Goal: Transaction & Acquisition: Purchase product/service

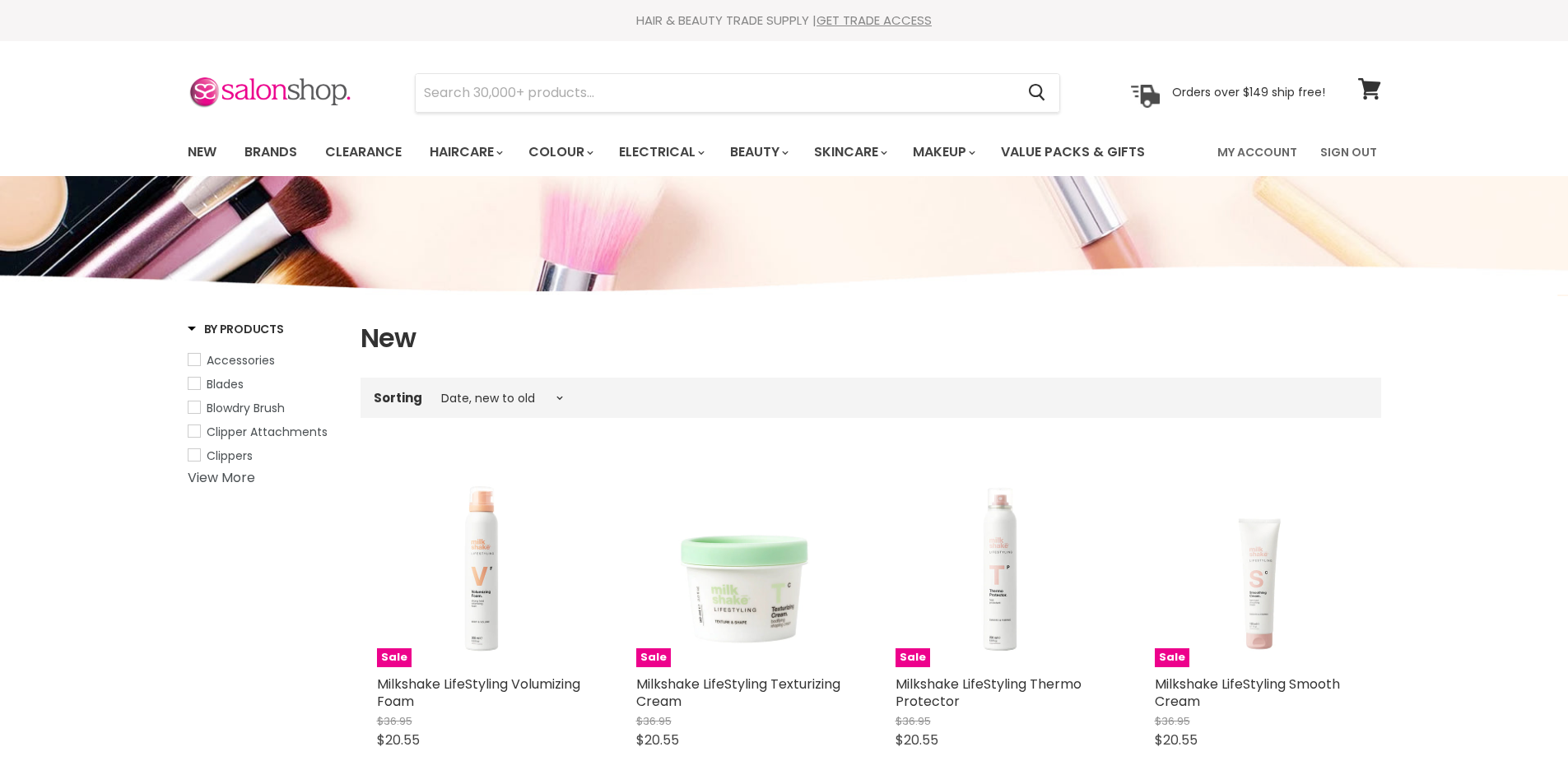
select select "created-descending"
click at [286, 155] on link "Brands" at bounding box center [270, 152] width 77 height 34
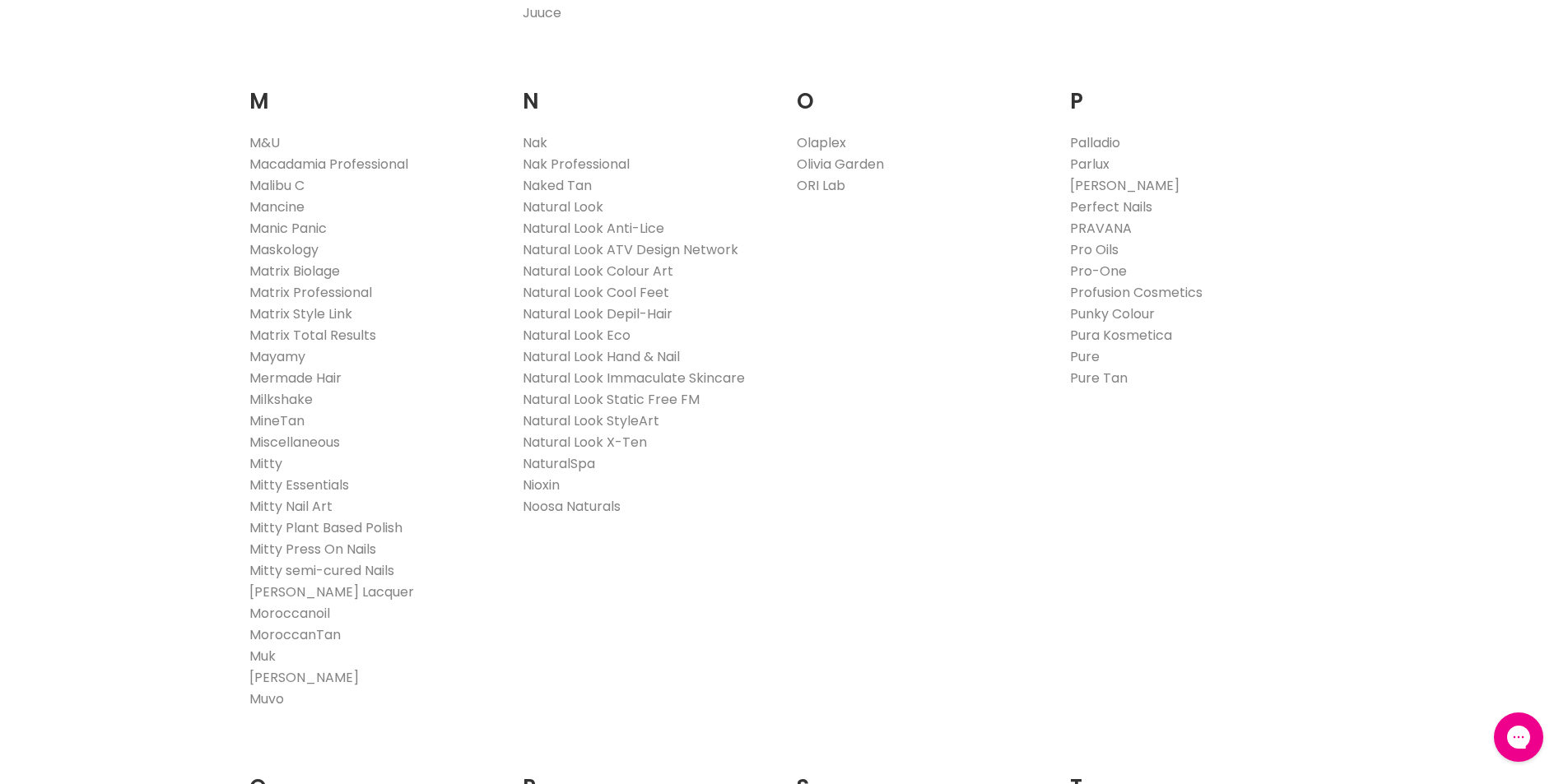
scroll to position [1727, 0]
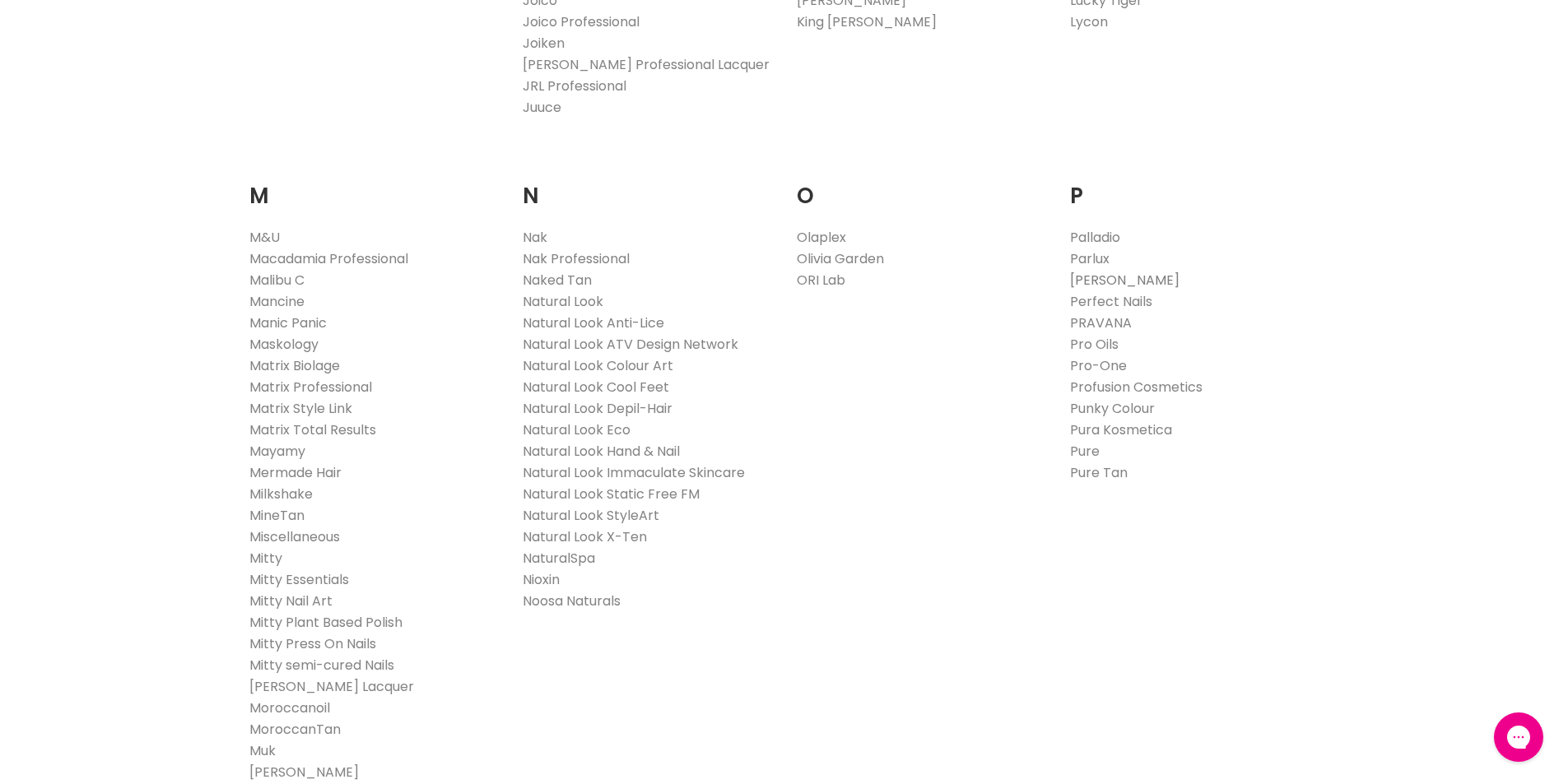
click at [1144, 278] on link "[PERSON_NAME]" at bounding box center [1124, 280] width 109 height 19
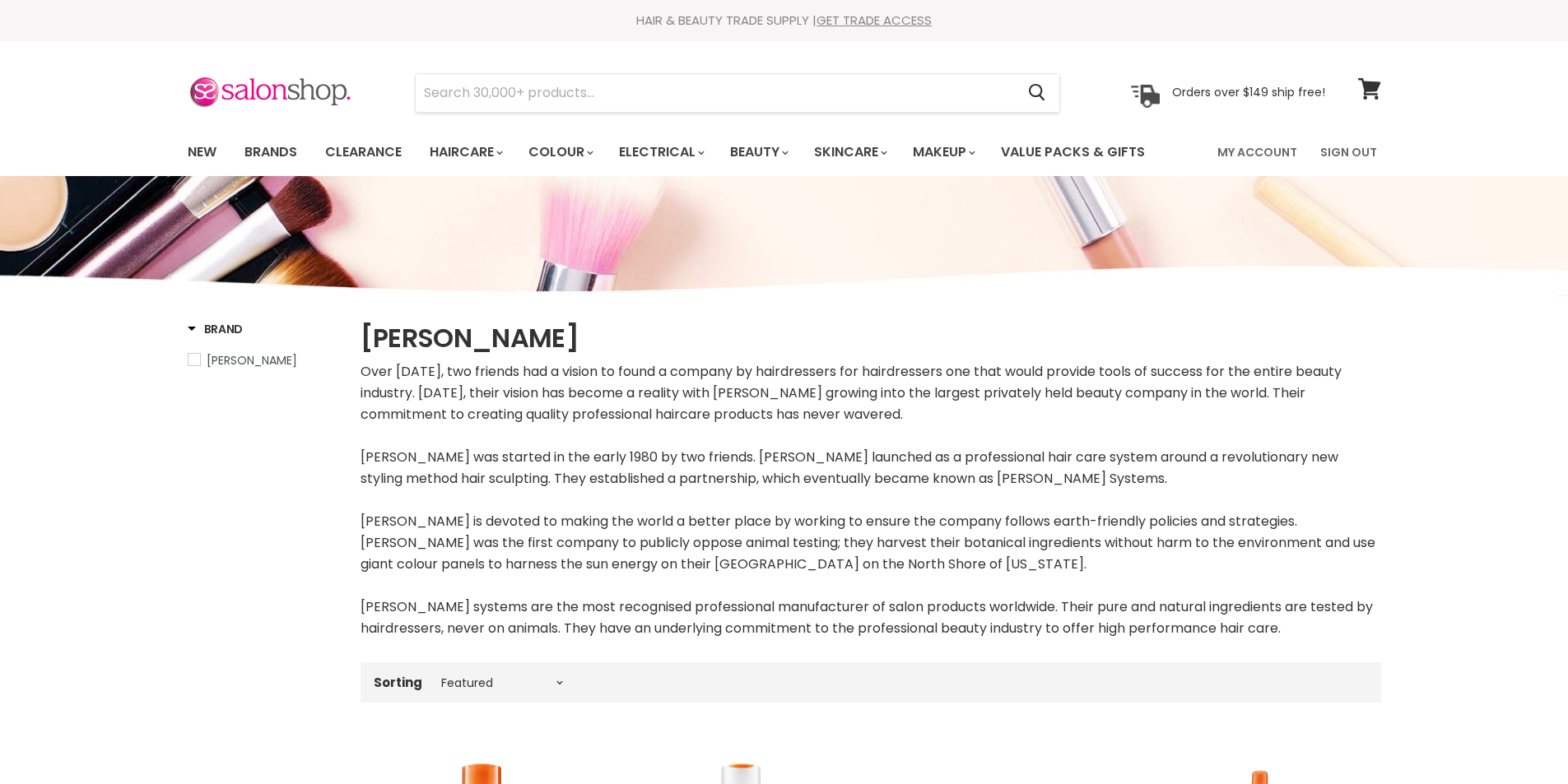
select select "manual"
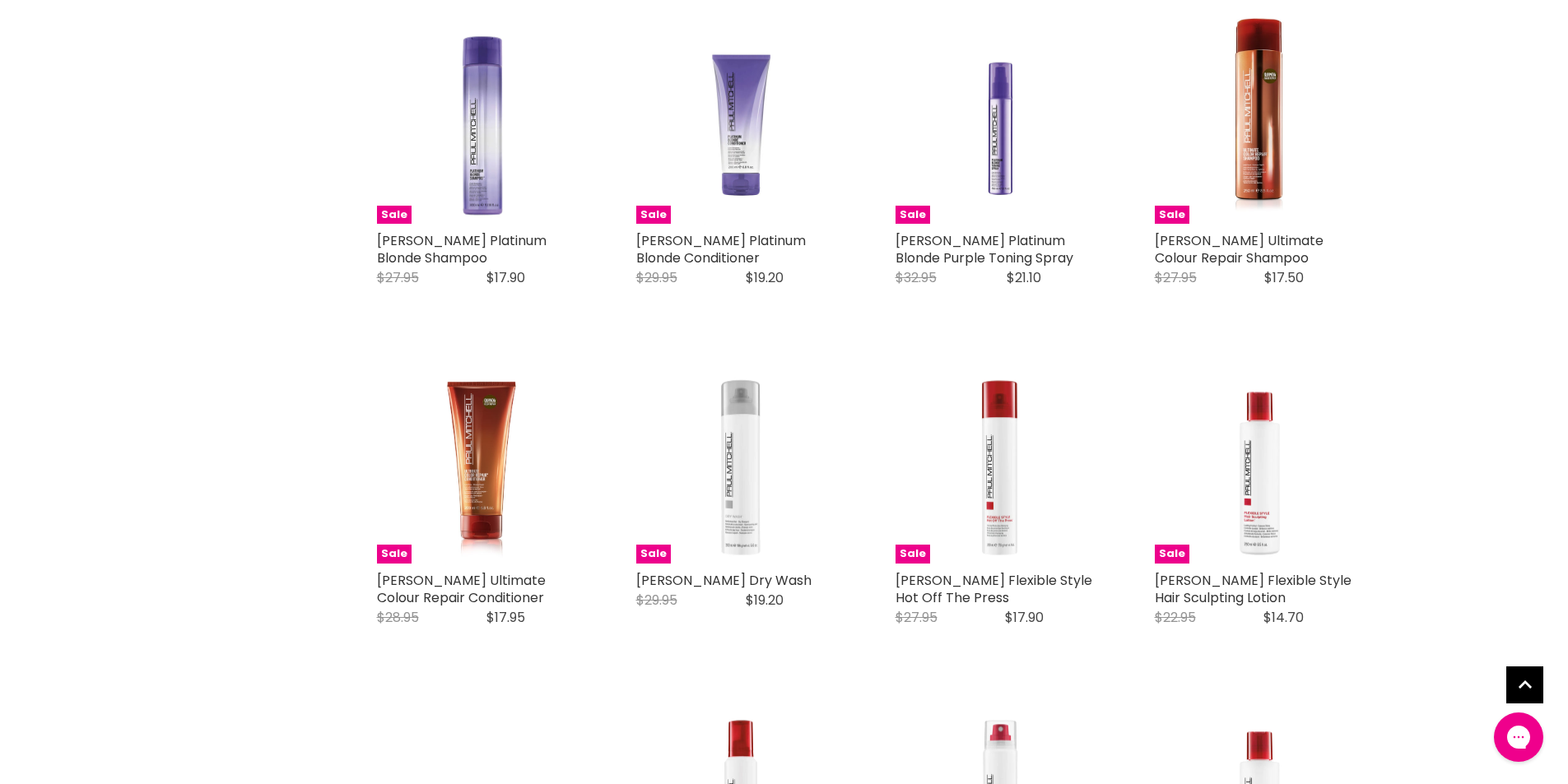
scroll to position [3948, 0]
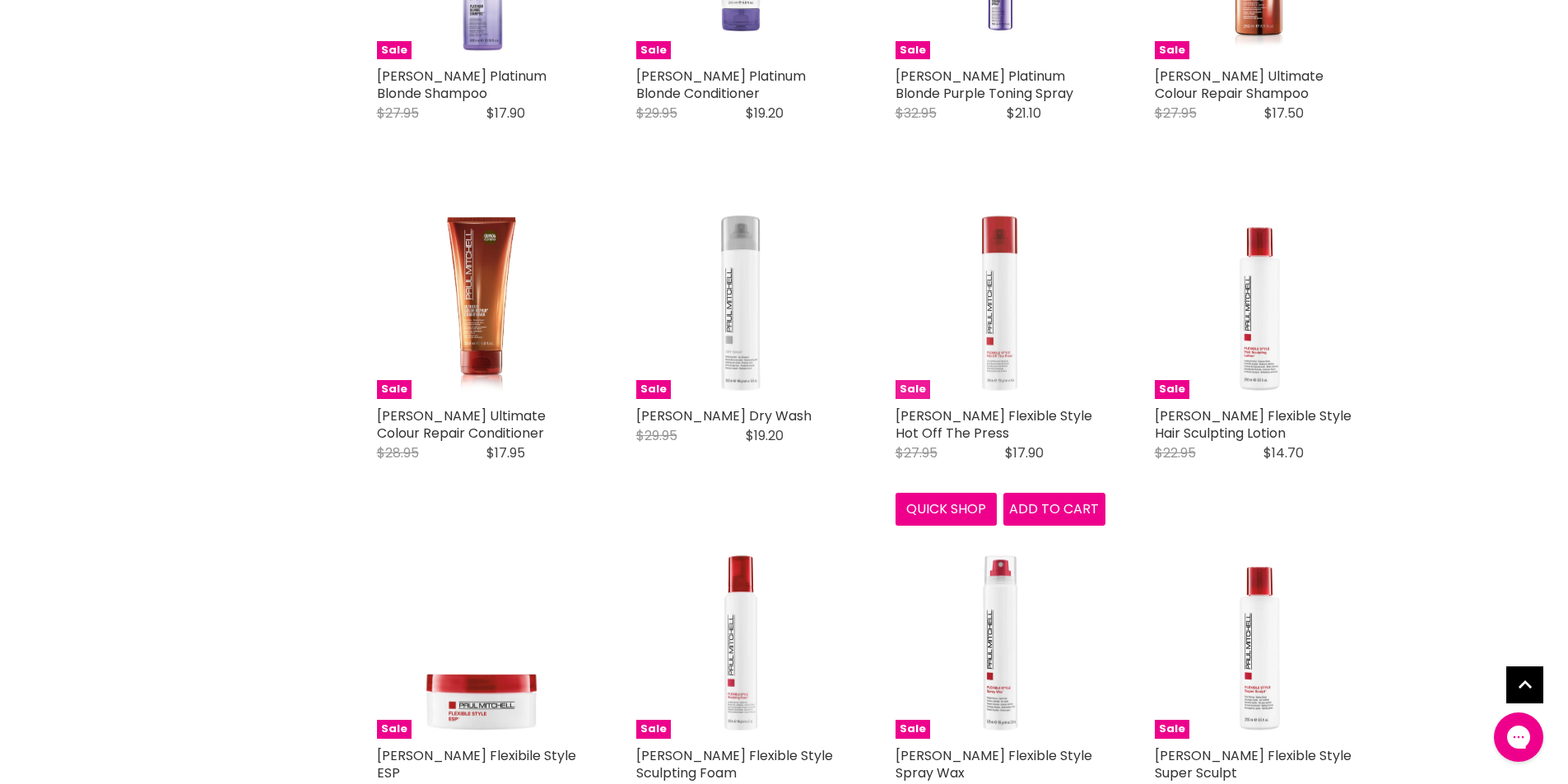
click at [988, 337] on img "Main content" at bounding box center [999, 294] width 210 height 210
